Goal: Transaction & Acquisition: Register for event/course

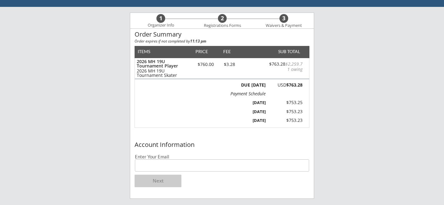
scroll to position [44, 0]
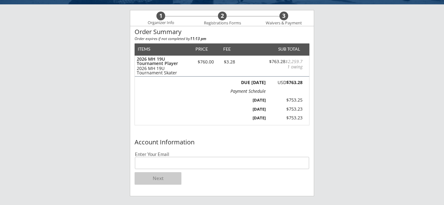
click at [203, 157] on input "email" at bounding box center [222, 163] width 174 height 12
type input "[EMAIL_ADDRESS][DOMAIN_NAME]"
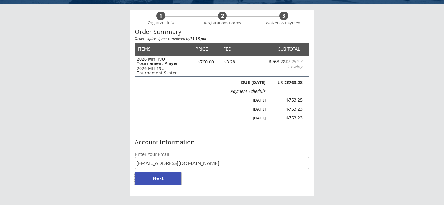
click at [171, 179] on button "Next" at bounding box center [158, 178] width 47 height 12
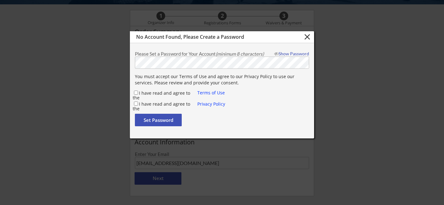
click at [136, 95] on div "I have read and agree to the" at bounding box center [165, 93] width 65 height 7
click at [136, 101] on div "I have read and agree to the" at bounding box center [165, 104] width 65 height 7
click at [135, 92] on input "I have read and agree to the" at bounding box center [136, 93] width 4 height 4
checkbox input "true"
click at [136, 104] on input "I have read and agree to the" at bounding box center [136, 103] width 4 height 4
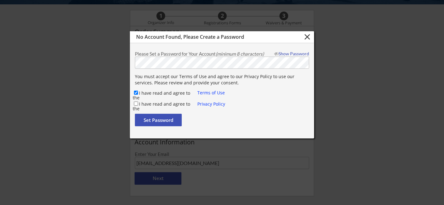
checkbox input "true"
click at [164, 116] on button "Set Password" at bounding box center [158, 120] width 47 height 12
checkbox input "false"
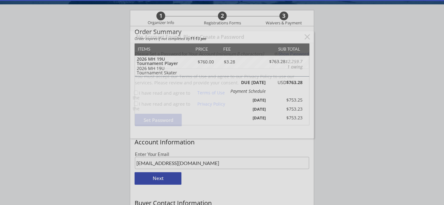
type input "[EMAIL_ADDRESS][DOMAIN_NAME]"
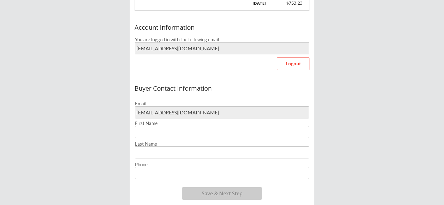
scroll to position [167, 0]
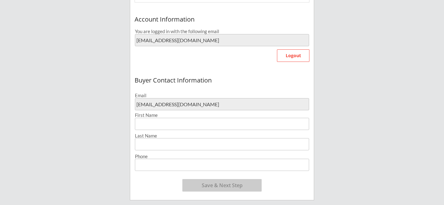
click at [236, 125] on input "input" at bounding box center [222, 124] width 174 height 12
type input "[PERSON_NAME]"
click at [199, 125] on input "input" at bounding box center [222, 124] width 174 height 12
type input "T"
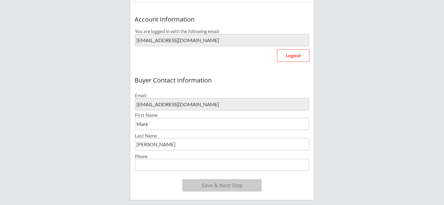
type input "Mark"
type input "[PHONE_NUMBER]"
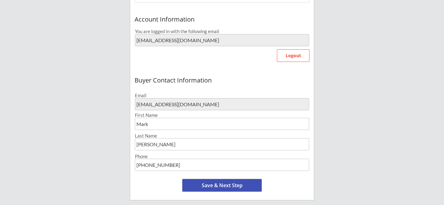
click at [233, 184] on button "Save & Next Step" at bounding box center [221, 185] width 79 height 12
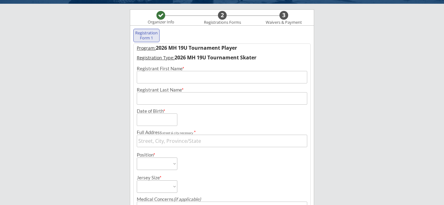
scroll to position [9, 0]
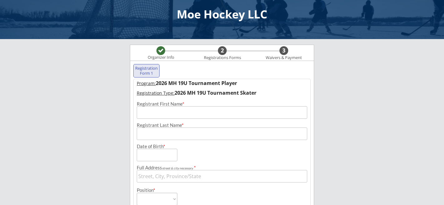
click at [192, 115] on input "input" at bounding box center [222, 112] width 170 height 12
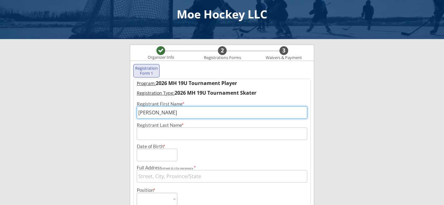
type input "[PERSON_NAME]"
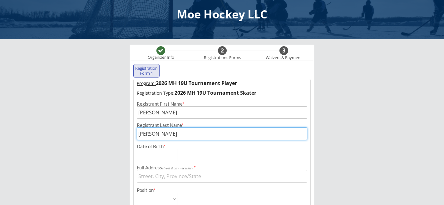
type input "[PERSON_NAME]"
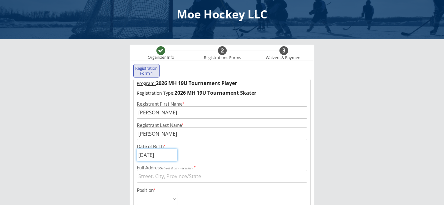
type input "[DATE]"
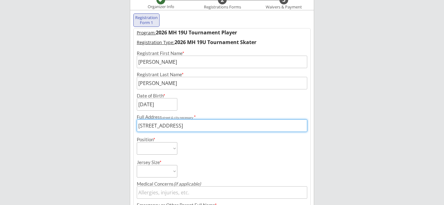
scroll to position [64, 0]
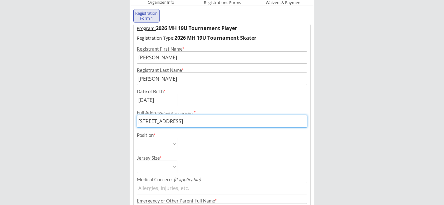
type input "[STREET_ADDRESS]"
click at [161, 143] on select "Forward Defense Goalie" at bounding box center [157, 144] width 41 height 12
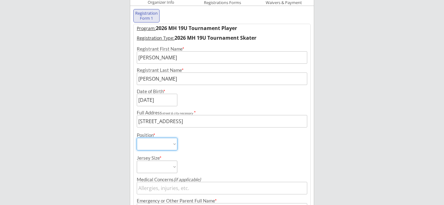
select select ""Forward""
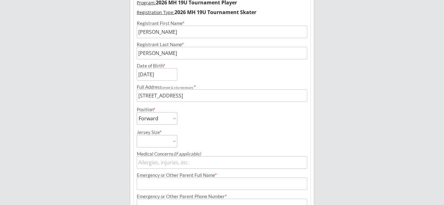
scroll to position [93, 0]
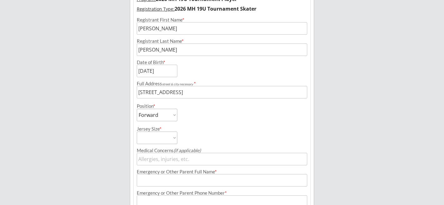
click at [173, 139] on select "Adult Small Adult Medium Adult Large Adult Goalie Cut" at bounding box center [157, 137] width 41 height 12
select select ""Adult Medium""
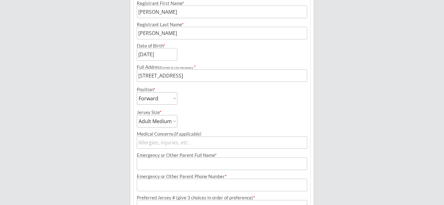
scroll to position [113, 0]
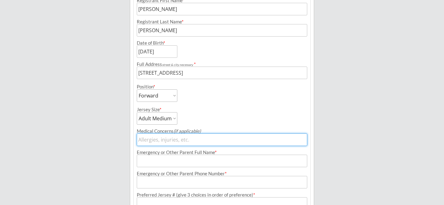
click at [202, 138] on input "input" at bounding box center [222, 139] width 170 height 12
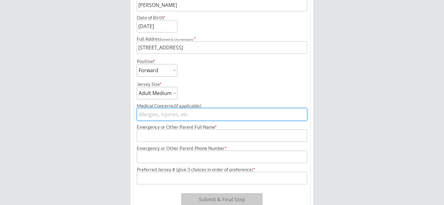
scroll to position [139, 0]
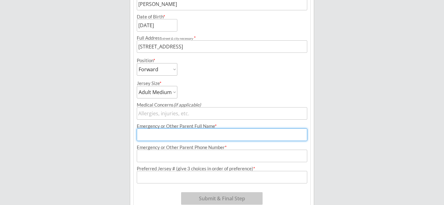
click at [202, 138] on input "input" at bounding box center [222, 134] width 170 height 12
type input "N"
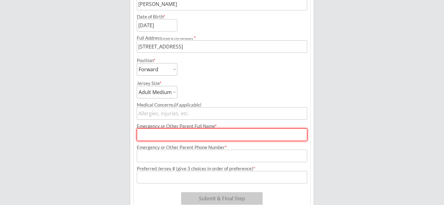
click at [193, 138] on input "input" at bounding box center [222, 134] width 170 height 12
type input "[PERSON_NAME]"
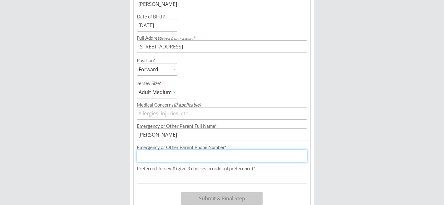
click at [190, 155] on input "input" at bounding box center [222, 156] width 170 height 12
type input "[PHONE_NUMBER]"
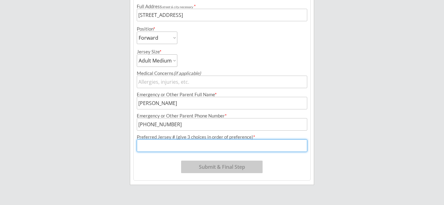
scroll to position [173, 0]
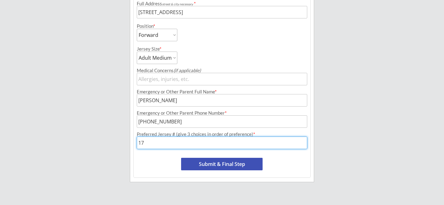
type input "17"
click at [233, 166] on button "Submit & Final Step" at bounding box center [221, 164] width 81 height 12
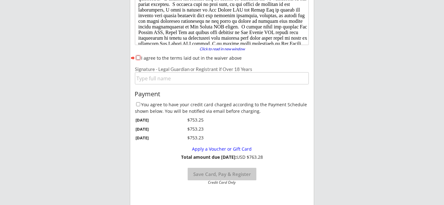
scroll to position [95, 0]
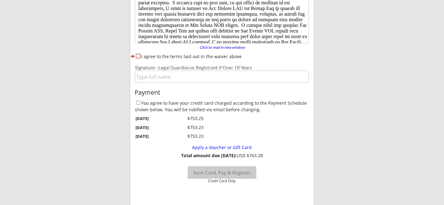
click at [138, 57] on input "I agree to the terms laid out in the waiver above" at bounding box center [138, 56] width 4 height 4
checkbox input "true"
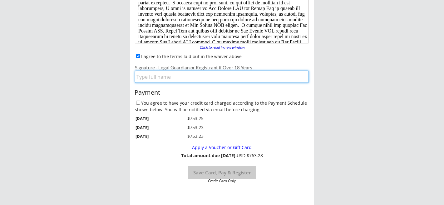
click at [152, 77] on input "input" at bounding box center [222, 77] width 174 height 12
type input "[PERSON_NAME]"
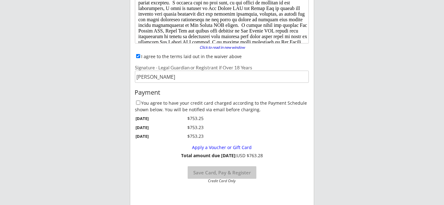
click at [136, 103] on input "You agree to have your credit card charged according to the Payment Schedule sh…" at bounding box center [138, 103] width 4 height 4
checkbox input "true"
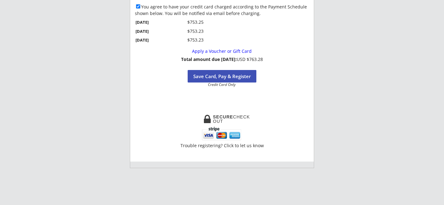
scroll to position [193, 0]
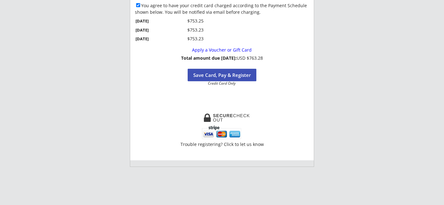
click at [232, 78] on button "Save Card, Pay & Register" at bounding box center [222, 75] width 69 height 12
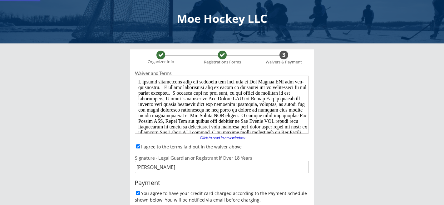
scroll to position [0, 0]
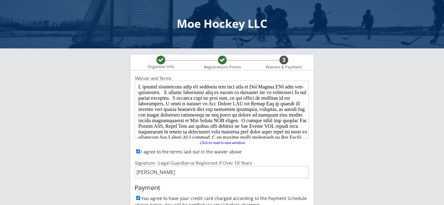
select select ""Yes, use this card""
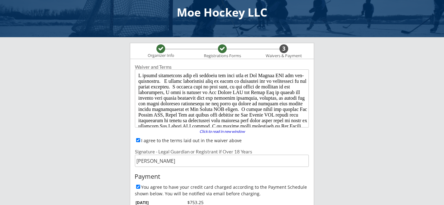
scroll to position [32, 0]
